Goal: Task Accomplishment & Management: Manage account settings

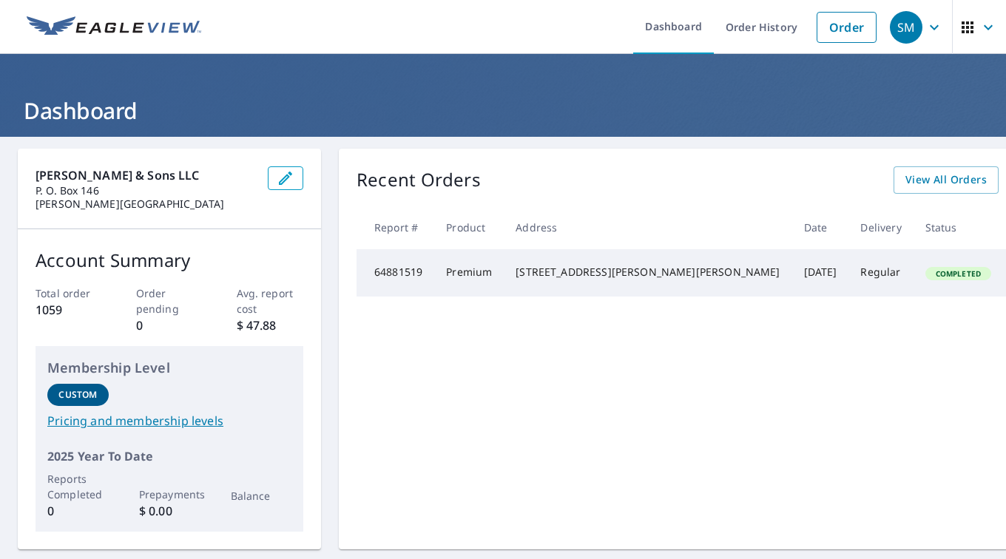
click at [746, 27] on link "Order History" at bounding box center [761, 27] width 95 height 54
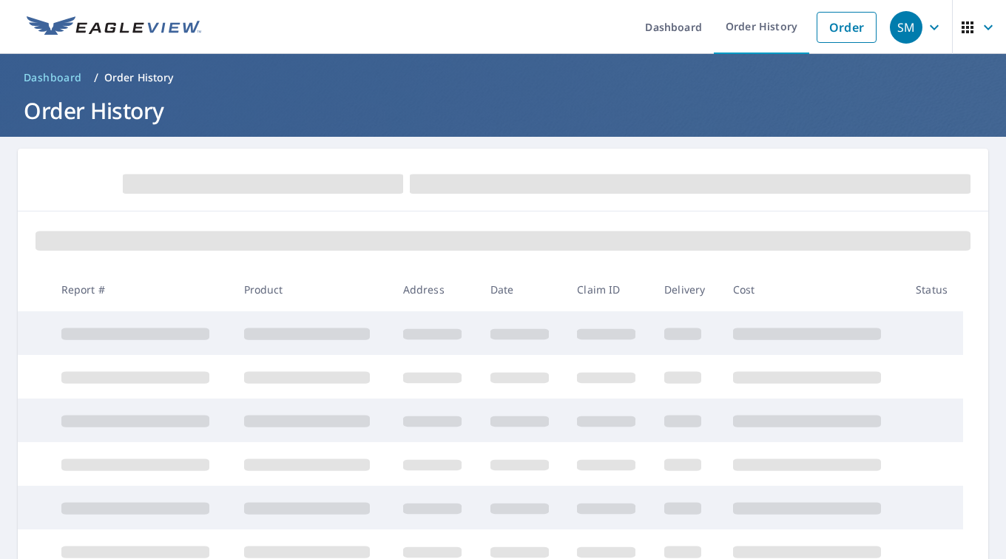
click at [681, 30] on link "Dashboard" at bounding box center [673, 27] width 81 height 54
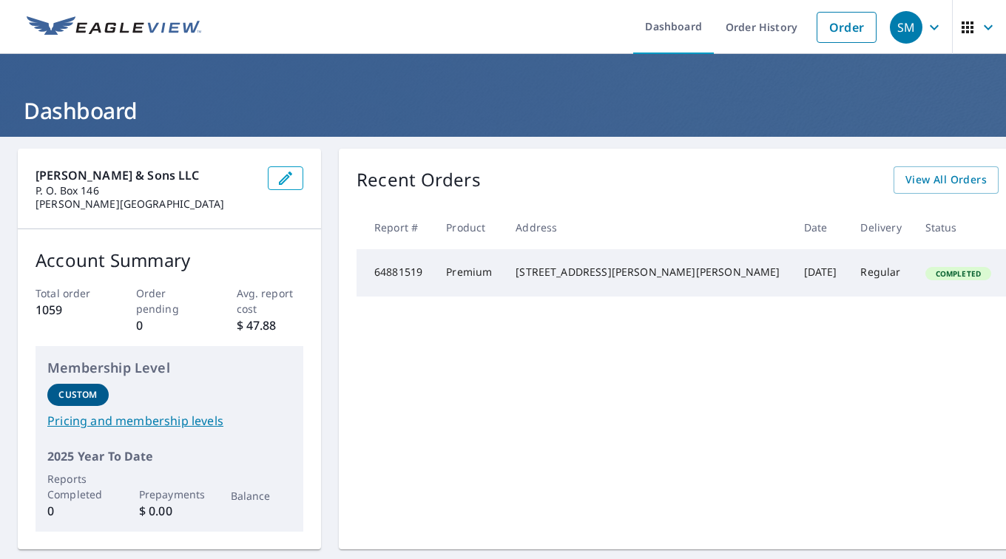
click at [744, 26] on link "Order History" at bounding box center [761, 27] width 95 height 54
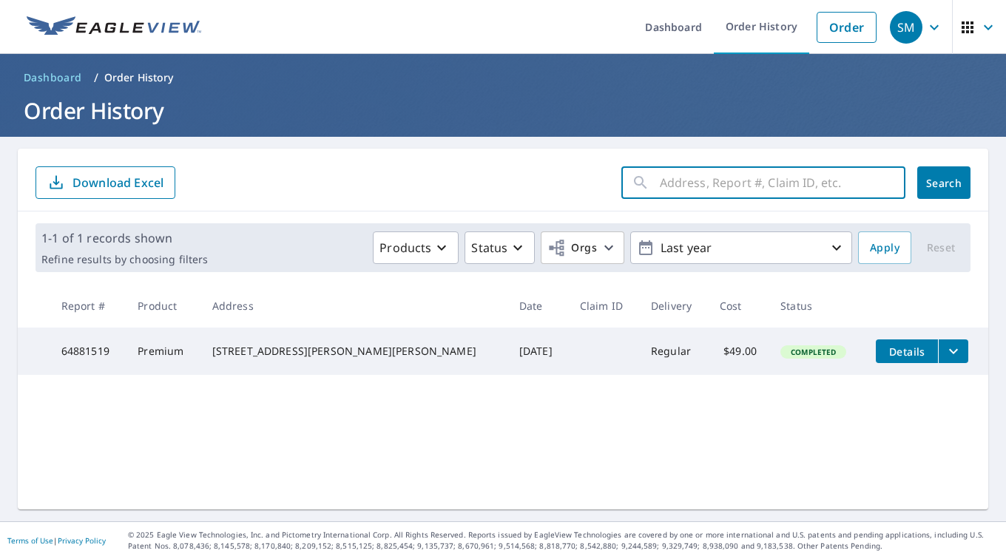
click at [661, 186] on input "text" at bounding box center [783, 182] width 246 height 41
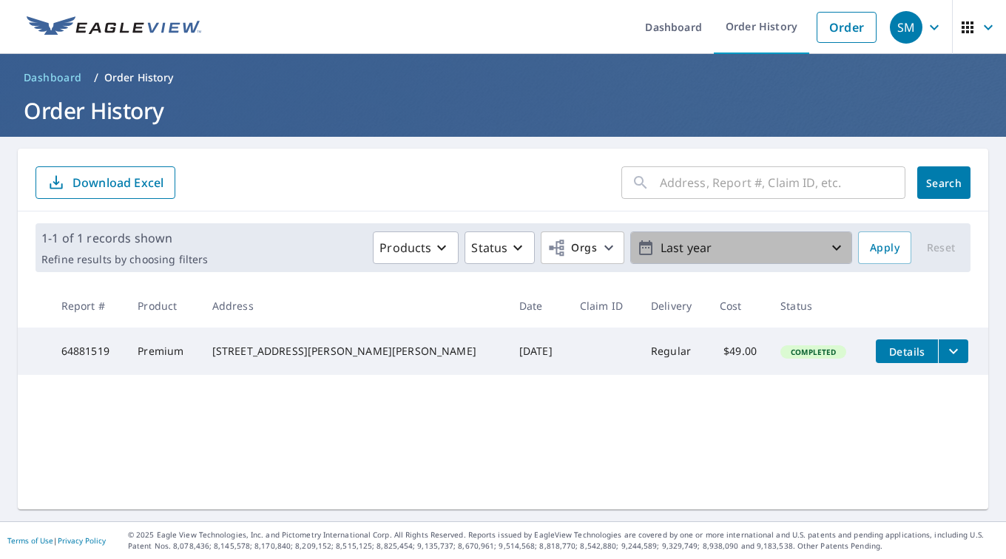
click at [706, 244] on p "Last year" at bounding box center [741, 248] width 173 height 26
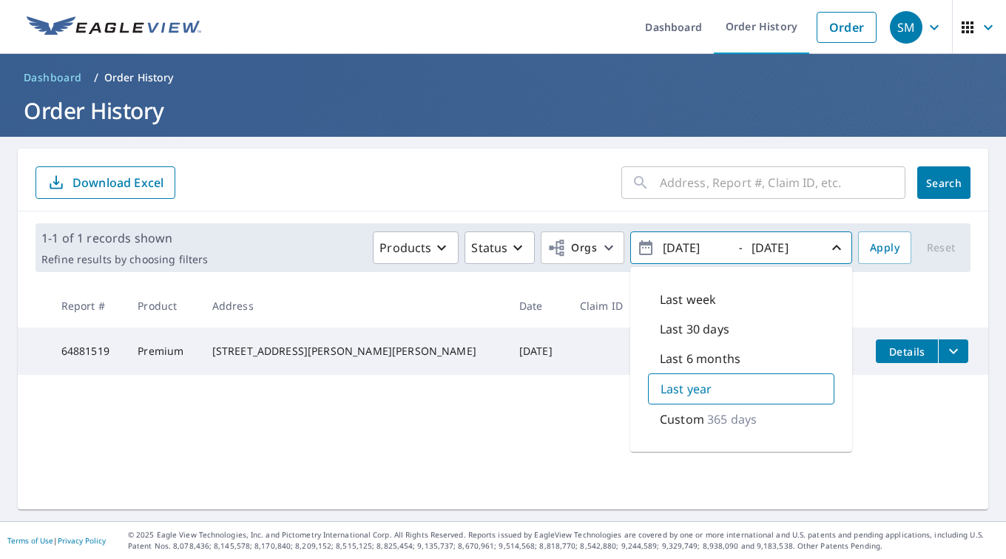
click at [685, 420] on p "Custom" at bounding box center [682, 420] width 44 height 18
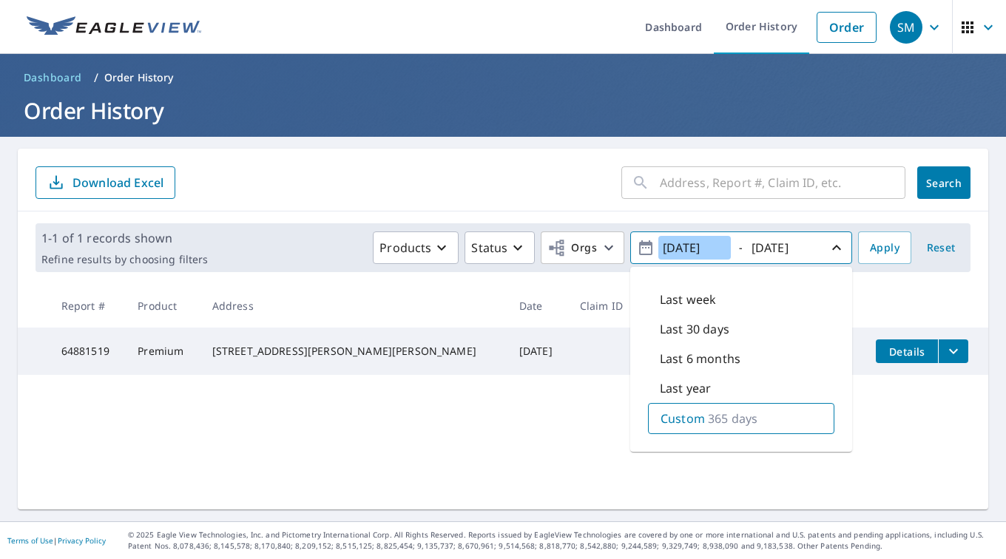
drag, startPoint x: 681, startPoint y: 251, endPoint x: 636, endPoint y: 252, distance: 44.4
click at [637, 252] on span "[DATE] - [DATE]" at bounding box center [741, 248] width 209 height 26
type input "[DATE]"
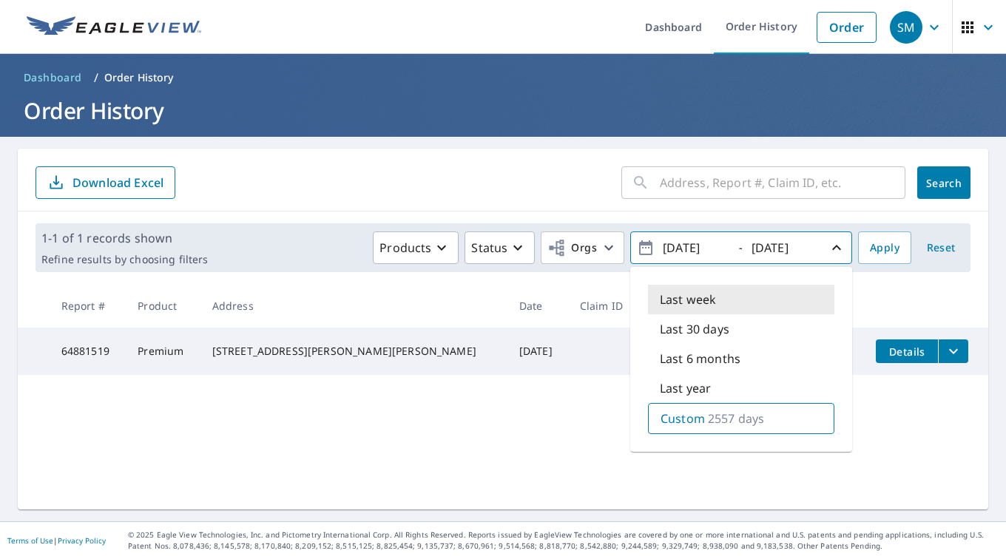
click at [738, 187] on input "text" at bounding box center [783, 182] width 246 height 41
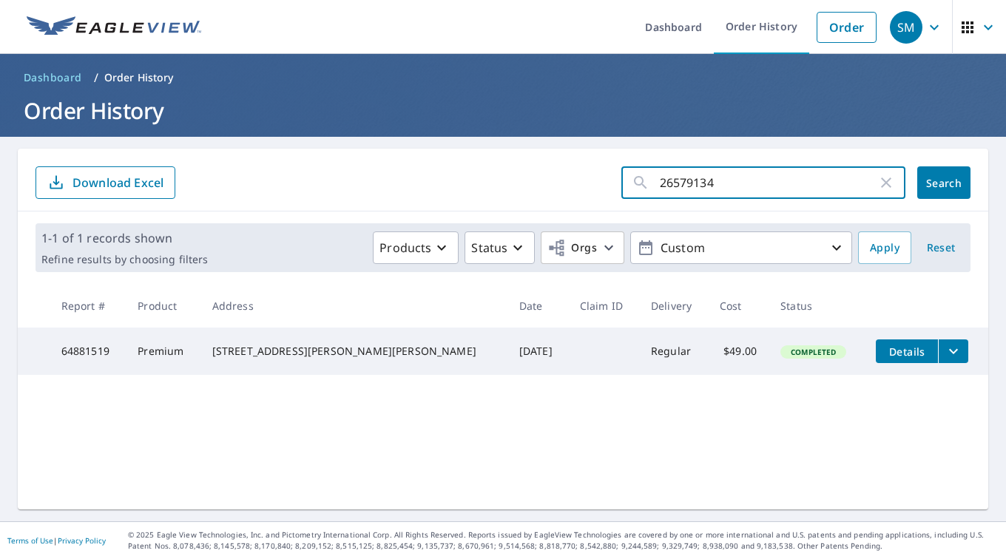
type input "26579134"
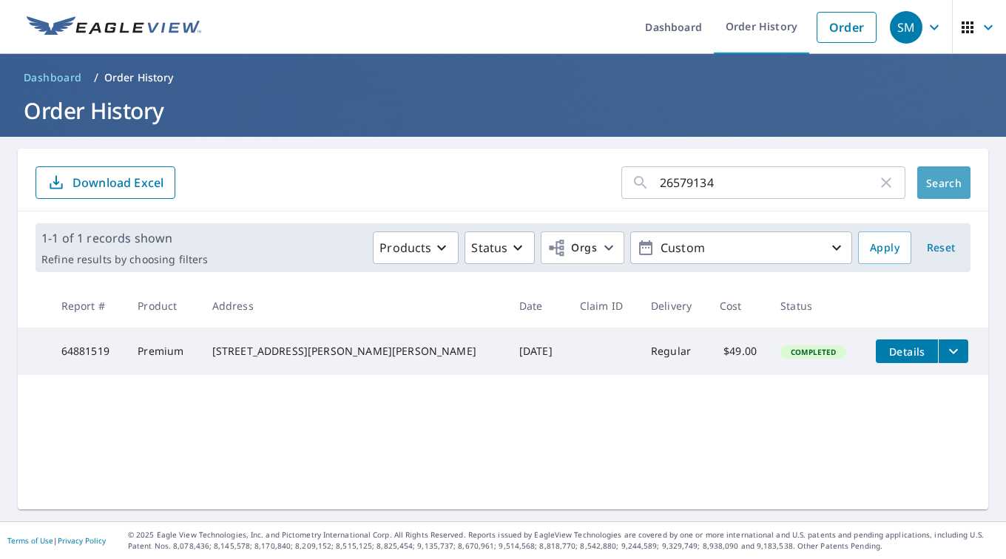
click at [928, 191] on button "Search" at bounding box center [943, 182] width 53 height 33
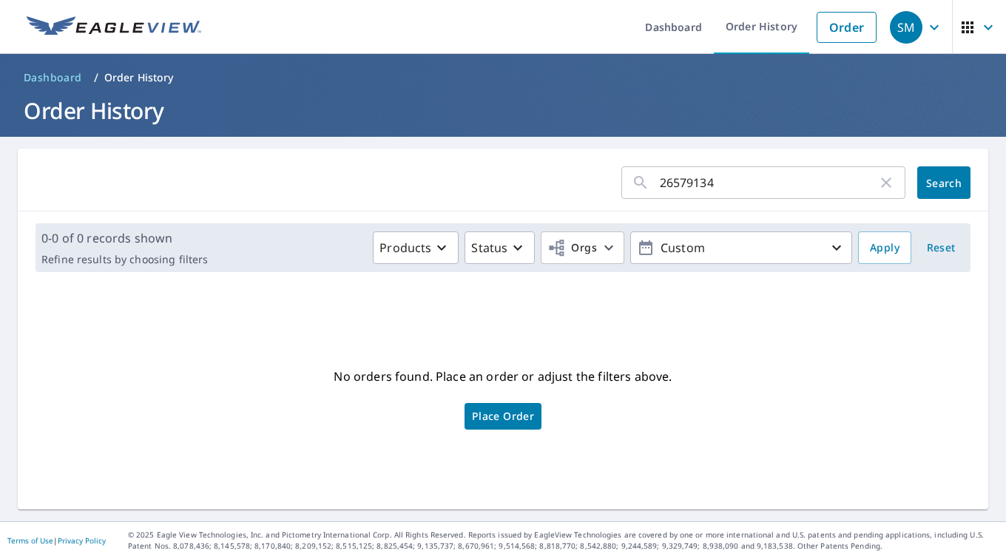
click at [925, 24] on icon "button" at bounding box center [934, 27] width 18 height 18
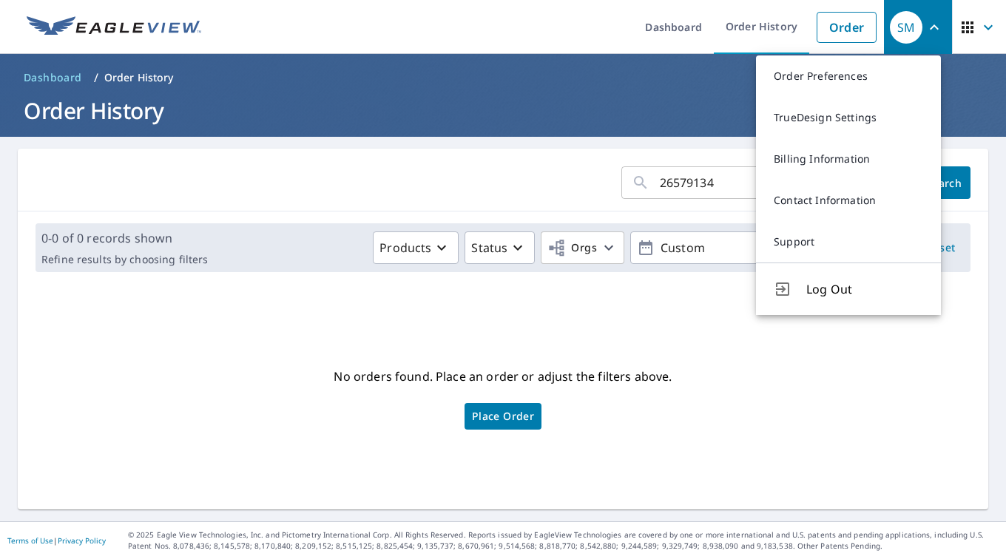
click at [753, 21] on link "Order History" at bounding box center [761, 27] width 95 height 54
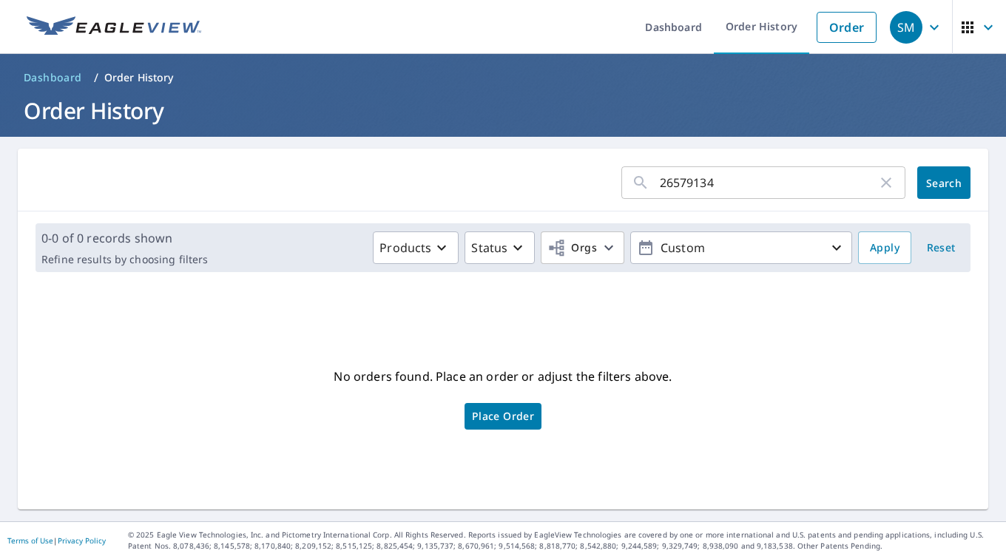
click at [932, 246] on span "Reset" at bounding box center [941, 248] width 36 height 18
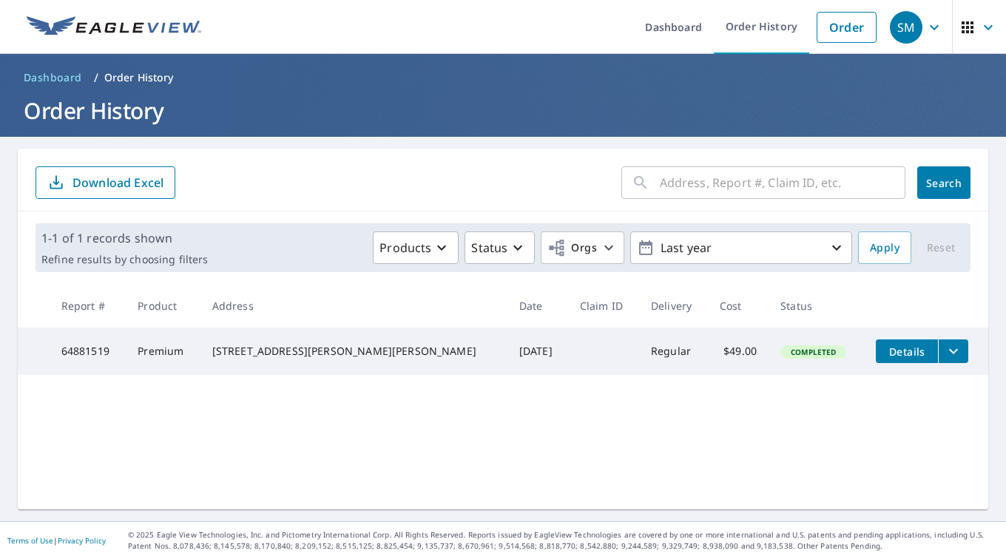
click at [686, 246] on p "Last year" at bounding box center [741, 248] width 173 height 26
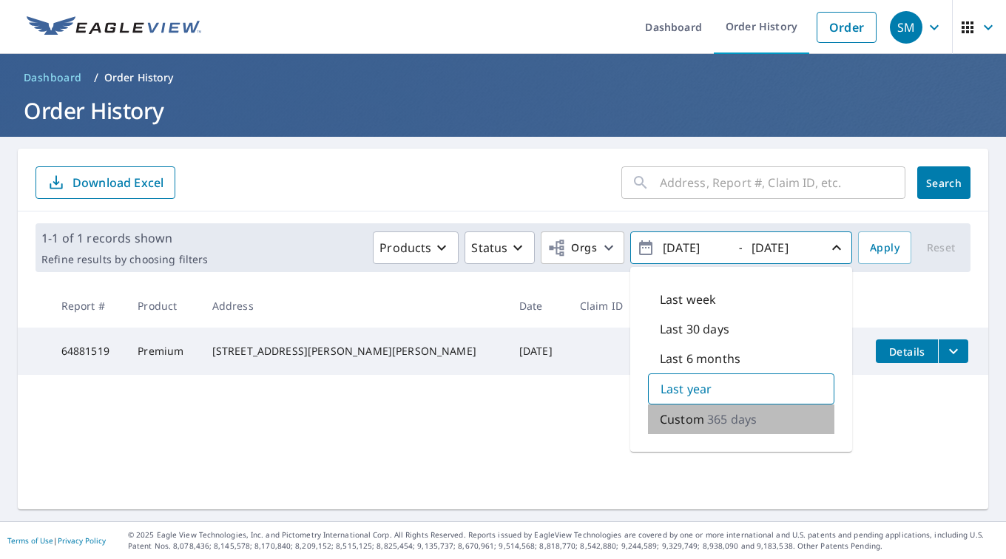
click at [679, 422] on p "Custom" at bounding box center [682, 420] width 44 height 18
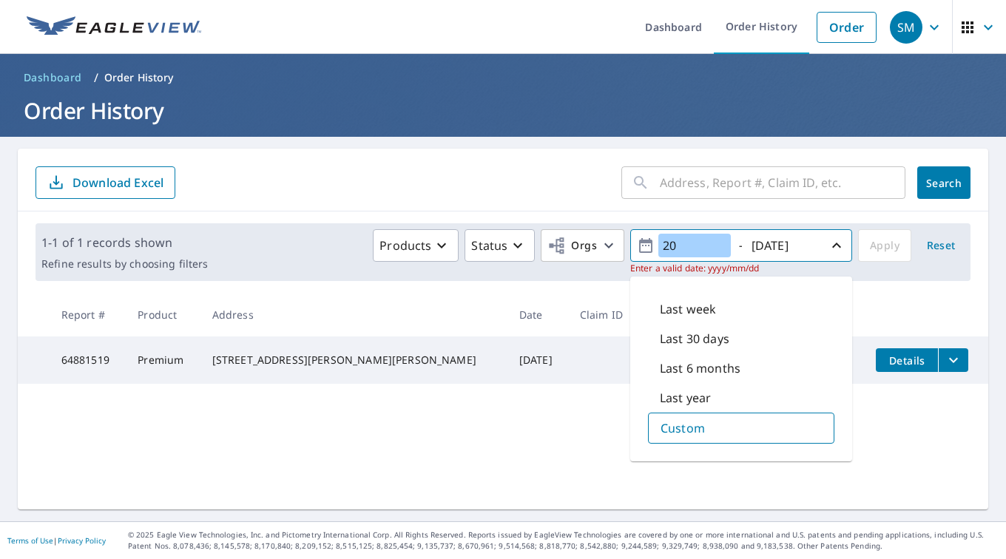
type input "2"
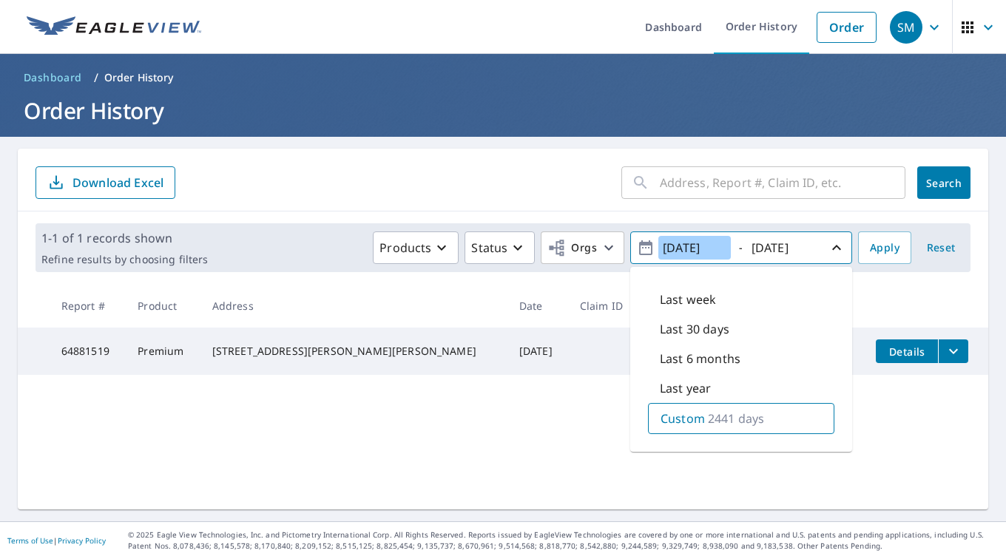
type input "[DATE]"
click at [870, 252] on span "Apply" at bounding box center [885, 248] width 30 height 18
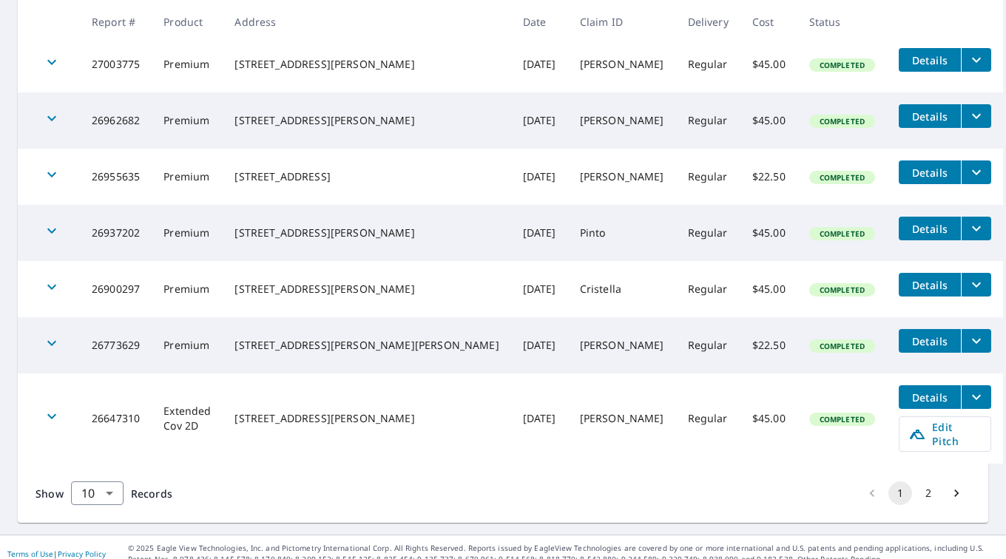
scroll to position [463, 0]
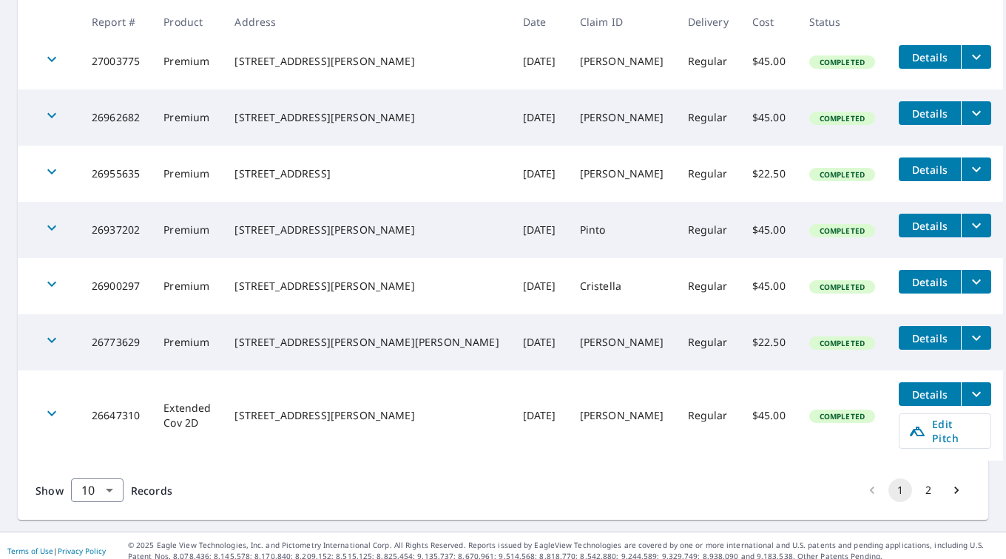
click at [917, 482] on button "2" at bounding box center [929, 491] width 24 height 24
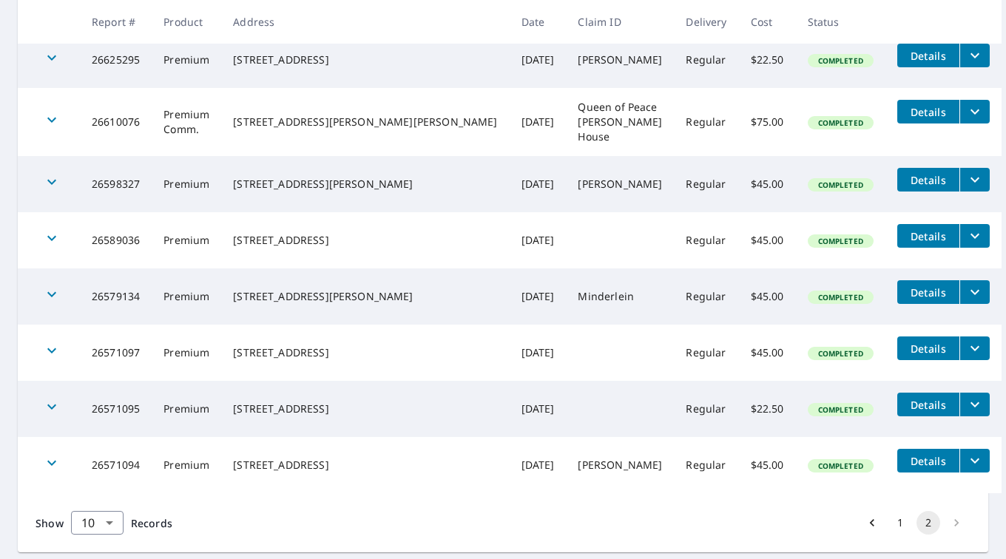
scroll to position [327, 0]
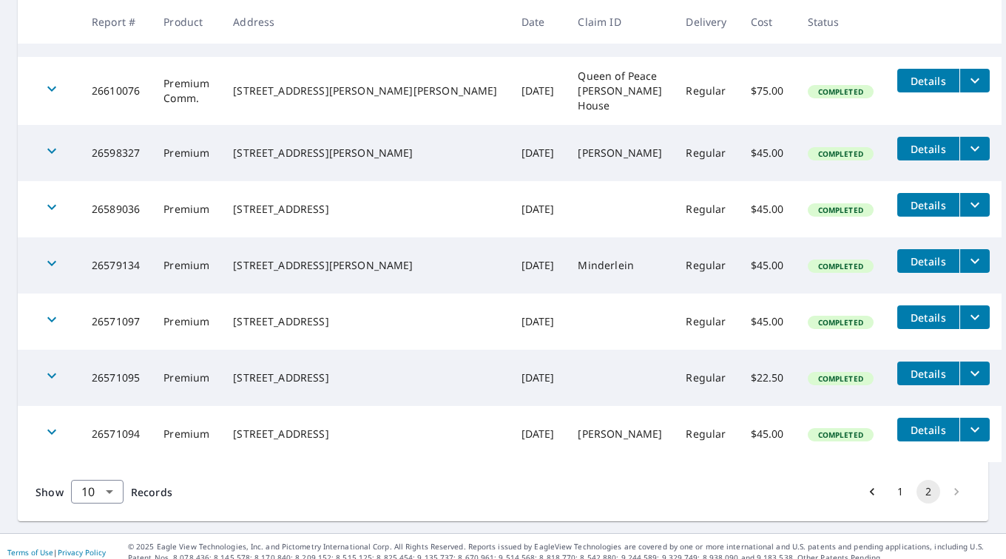
click at [945, 480] on li "pagination navigation" at bounding box center [956, 492] width 28 height 24
click at [966, 252] on icon "filesDropdownBtn-26579134" at bounding box center [975, 261] width 18 height 18
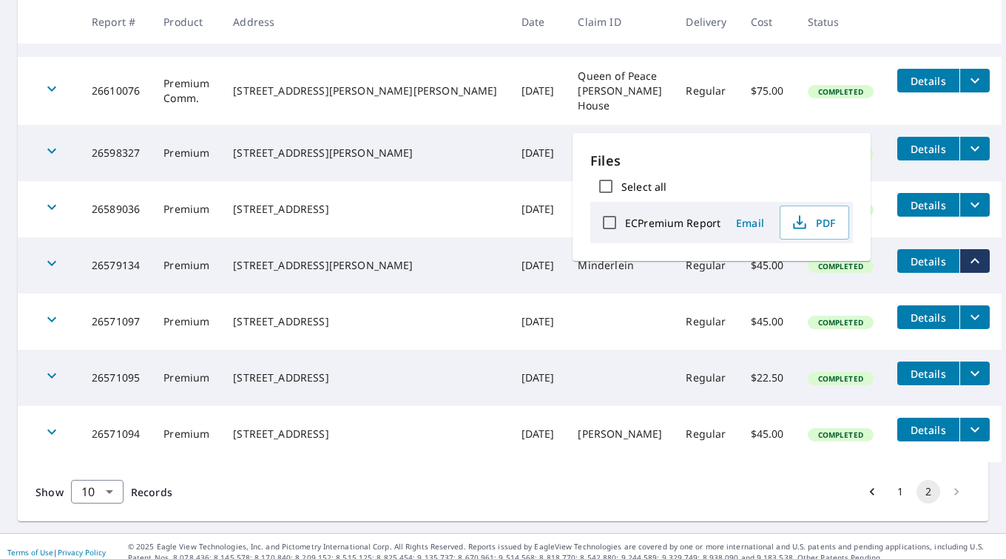
click at [800, 223] on icon "button" at bounding box center [799, 220] width 7 height 10
